Goal: Task Accomplishment & Management: Complete application form

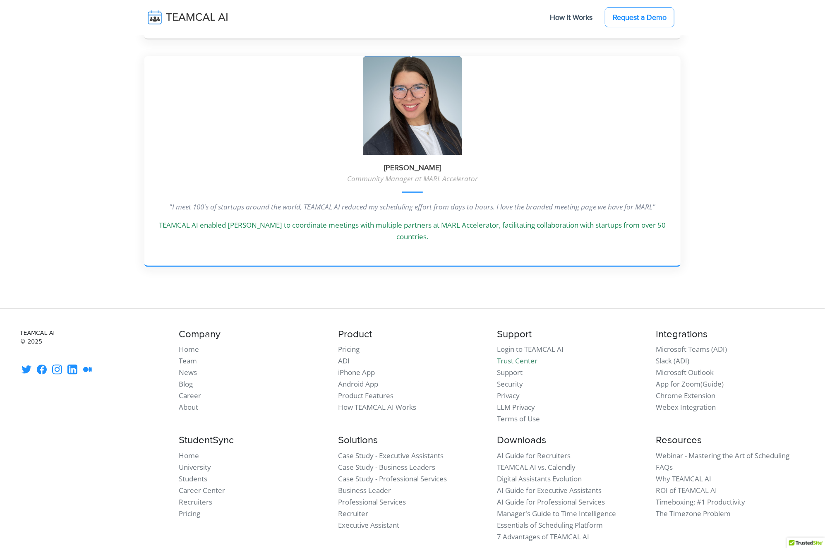
scroll to position [2235, 0]
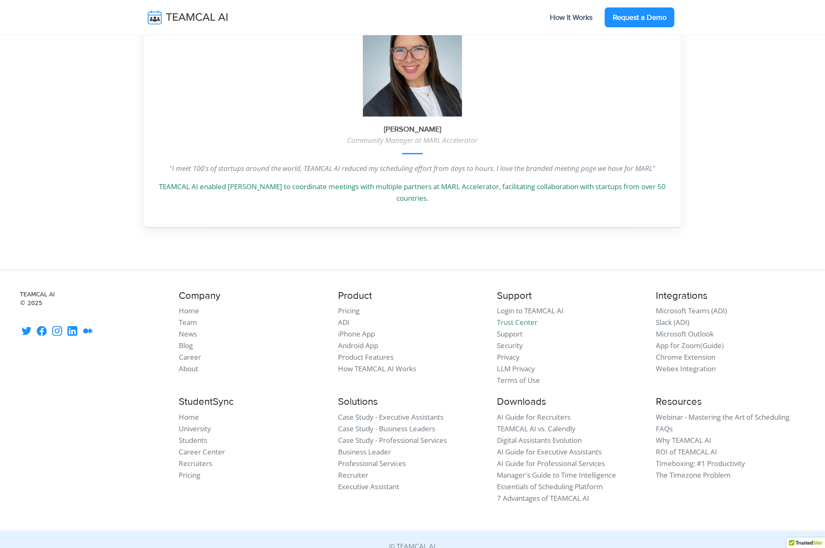
click at [636, 14] on link "Request a Demo" at bounding box center [639, 17] width 69 height 20
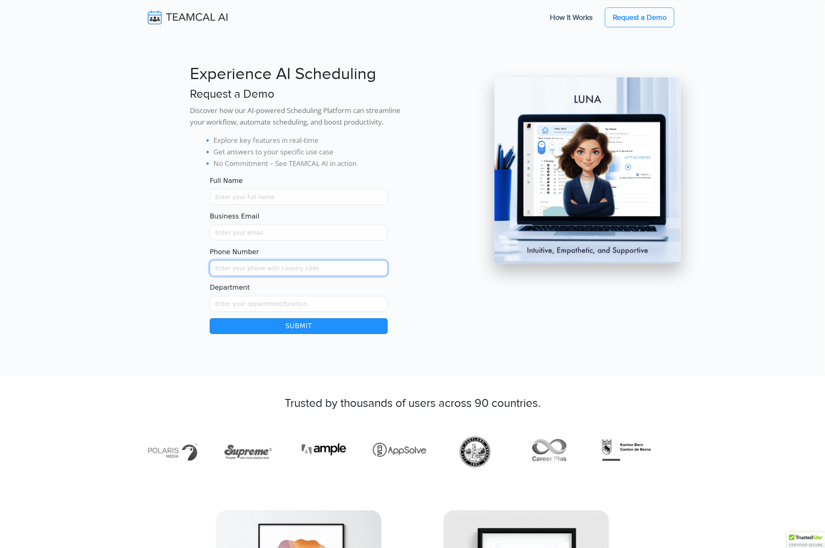
click at [232, 265] on input "Phone Number" at bounding box center [299, 268] width 178 height 16
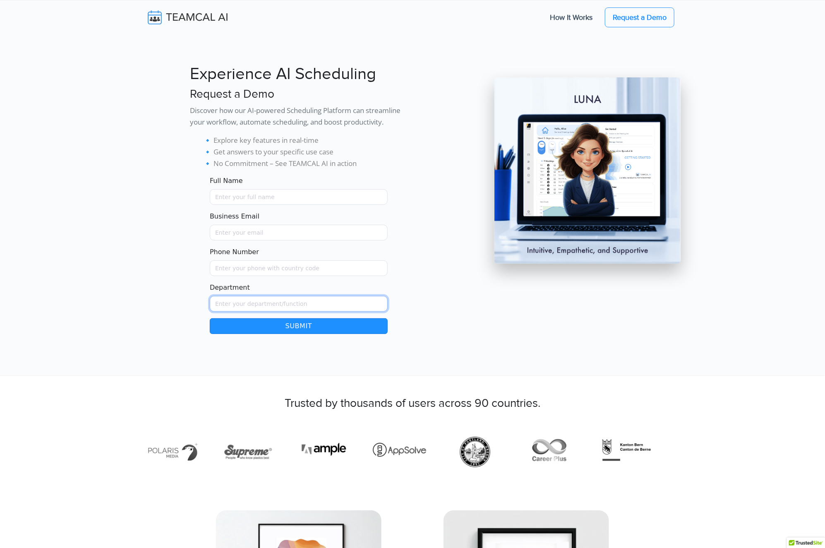
click at [258, 301] on input "Department" at bounding box center [299, 304] width 178 height 16
click at [247, 274] on input "Phone Number" at bounding box center [299, 268] width 178 height 16
click at [236, 239] on input "Business Email" at bounding box center [299, 233] width 178 height 16
click at [231, 199] on input "Full Name" at bounding box center [299, 197] width 178 height 16
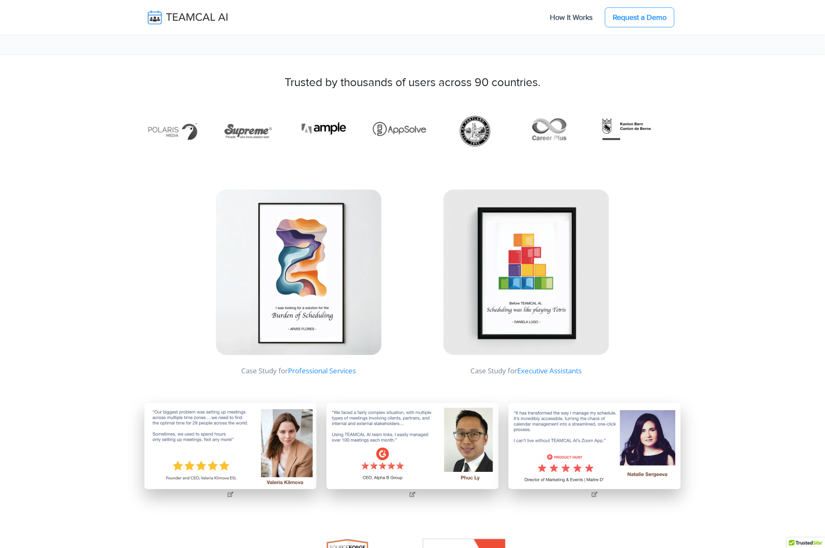
scroll to position [324, 0]
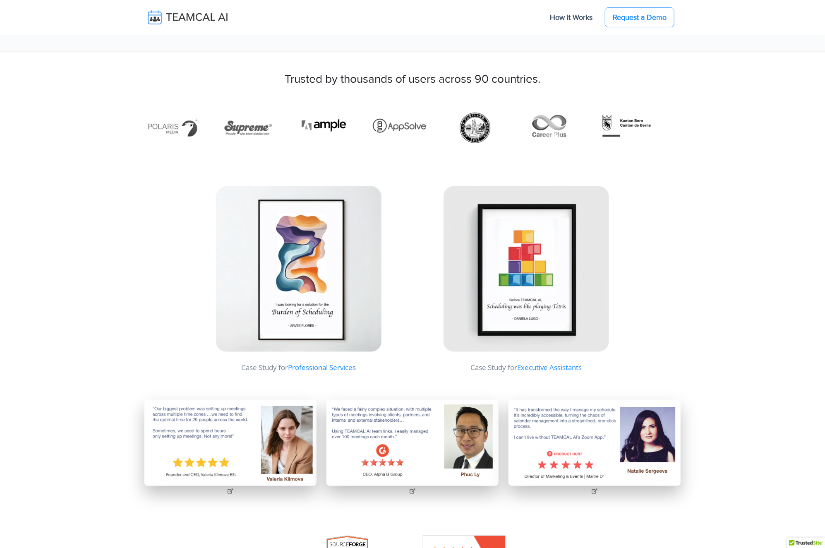
click at [194, 16] on img at bounding box center [193, 17] width 98 height 17
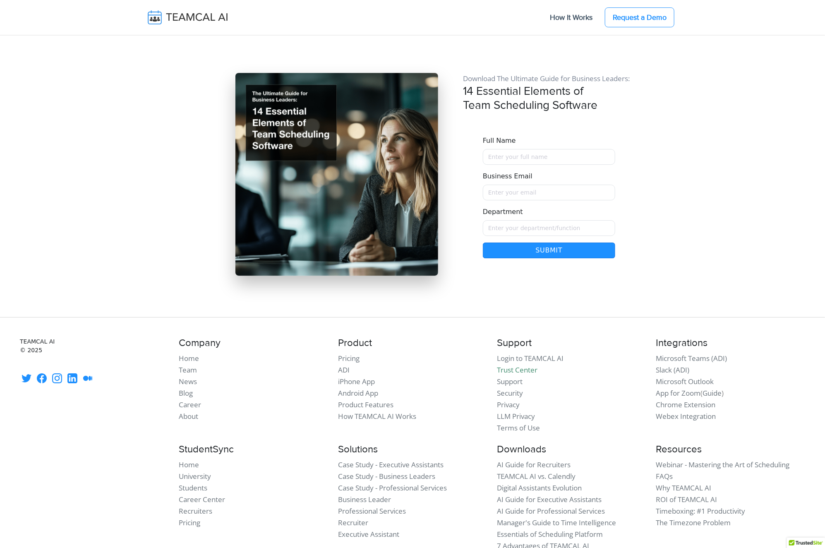
scroll to position [6752, 0]
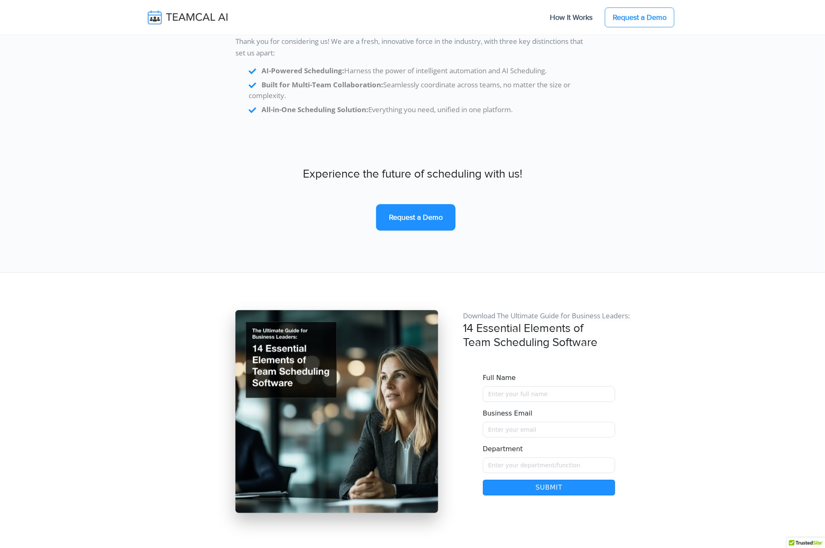
click at [416, 204] on link "Request a Demo" at bounding box center [415, 217] width 79 height 26
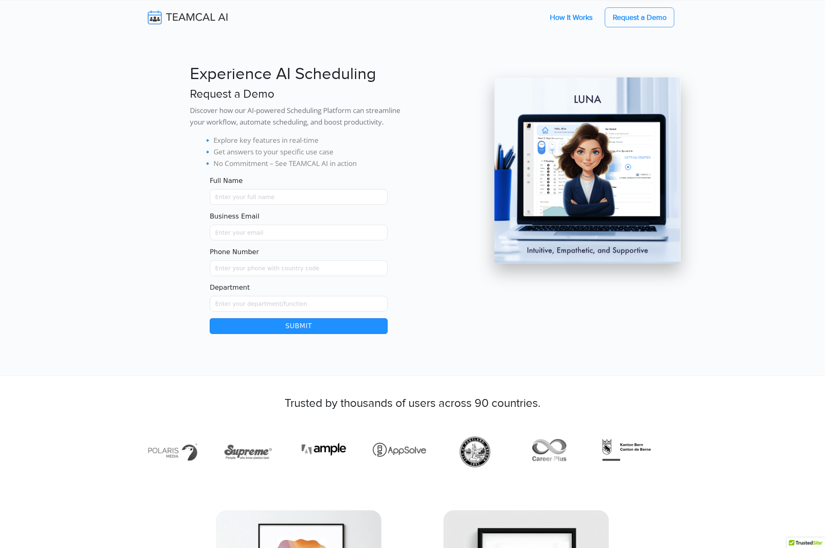
click at [566, 15] on link "How It Works" at bounding box center [570, 17] width 59 height 17
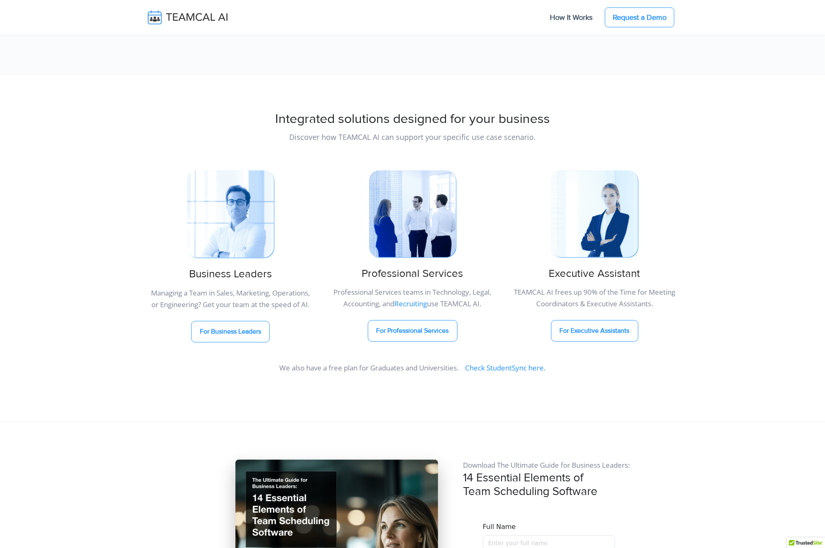
scroll to position [6843, 0]
